Goal: Information Seeking & Learning: Understand process/instructions

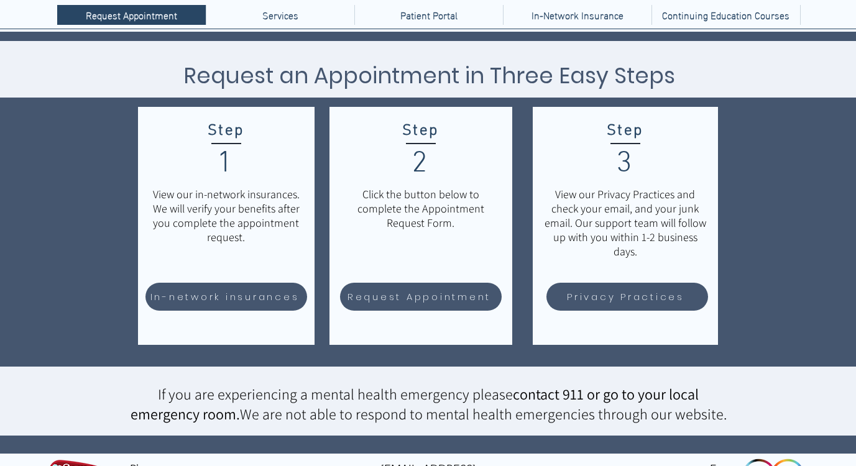
scroll to position [180, 0]
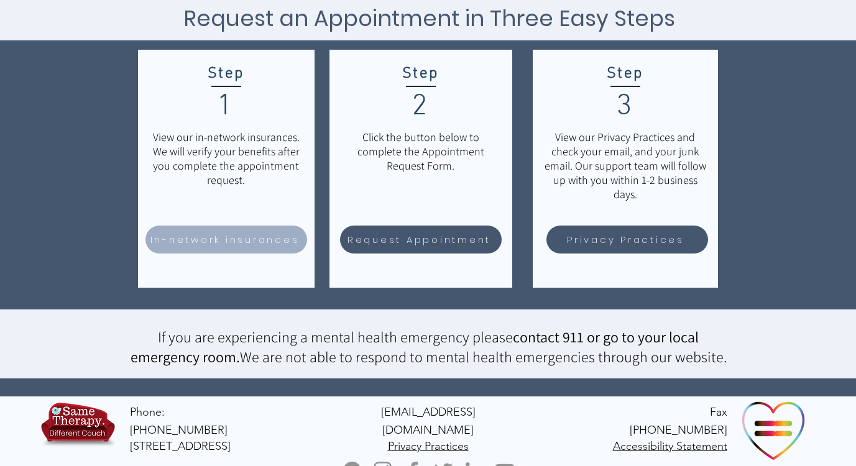
click at [216, 235] on span "In-network insurances" at bounding box center [224, 239] width 149 height 14
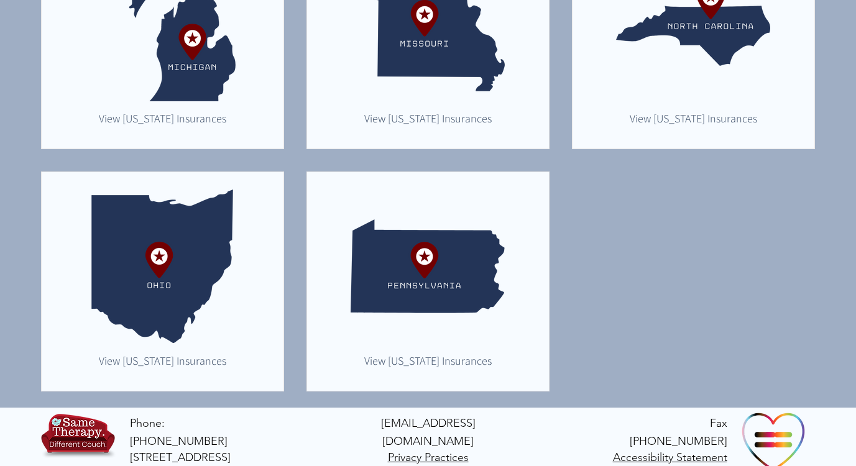
scroll to position [944, 0]
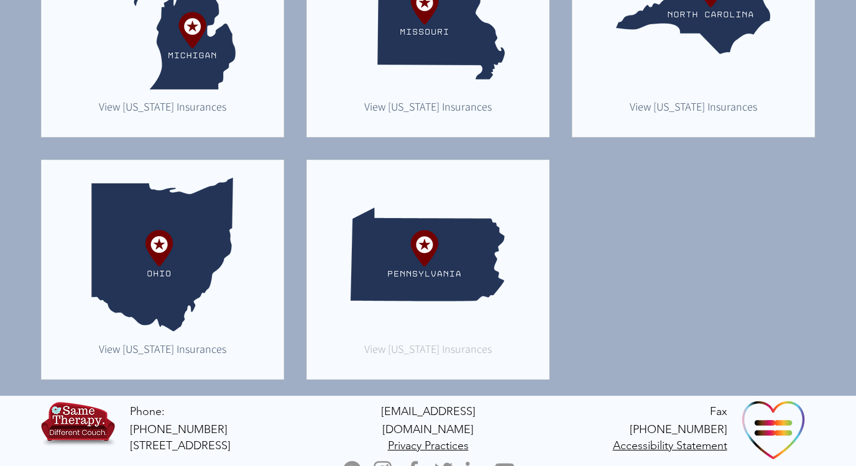
click at [450, 346] on span "View Pennsylvania Insurances" at bounding box center [427, 349] width 127 height 14
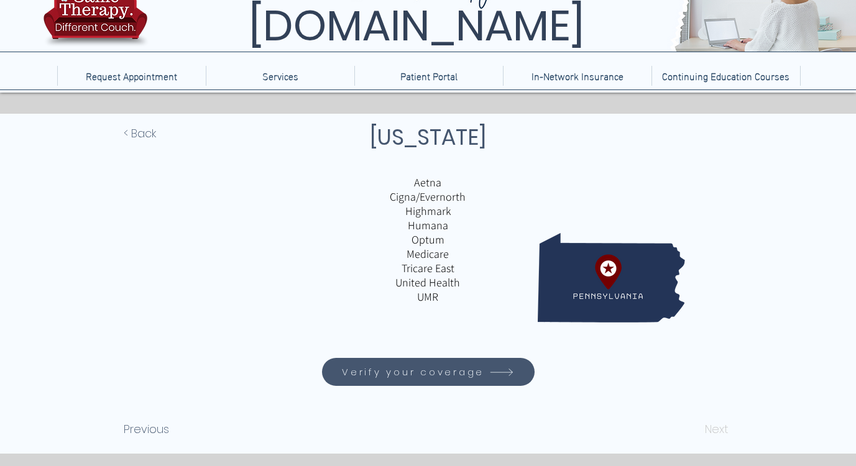
scroll to position [83, 0]
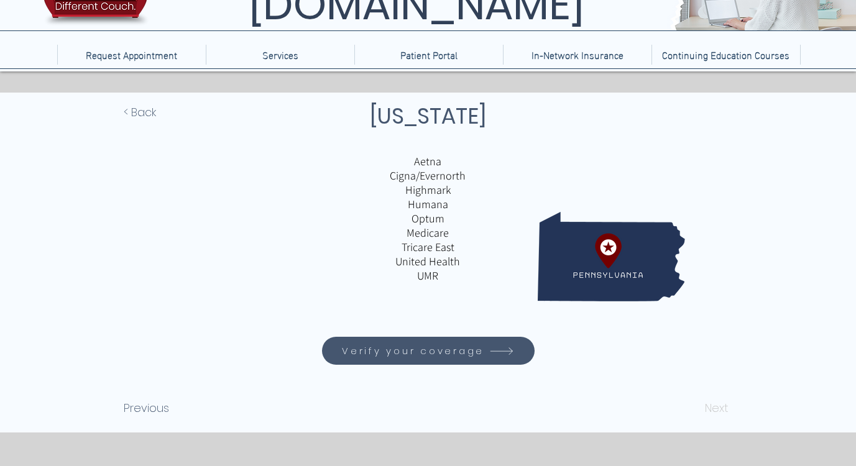
click at [450, 346] on span "Verify your coverage" at bounding box center [413, 351] width 142 height 14
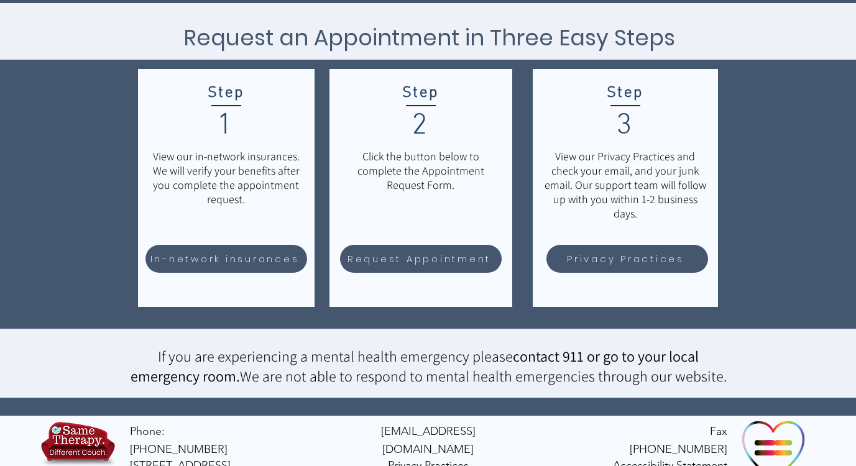
scroll to position [180, 0]
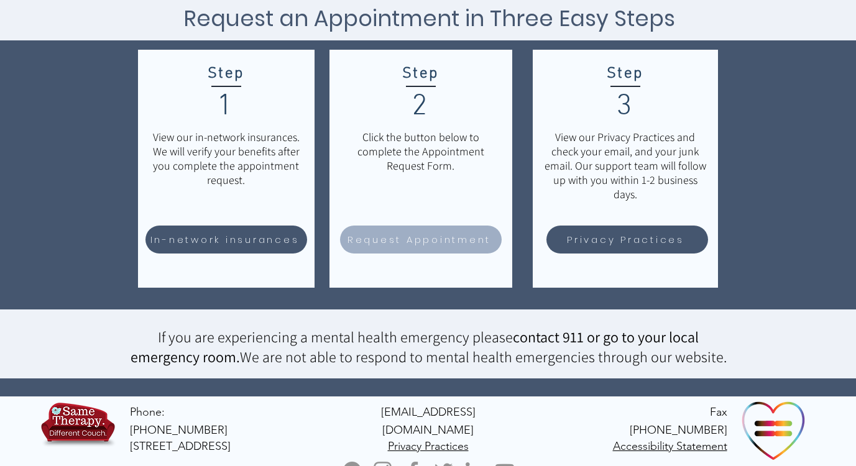
click at [419, 237] on span "Request Appointment" at bounding box center [419, 239] width 144 height 14
